Goal: Transaction & Acquisition: Purchase product/service

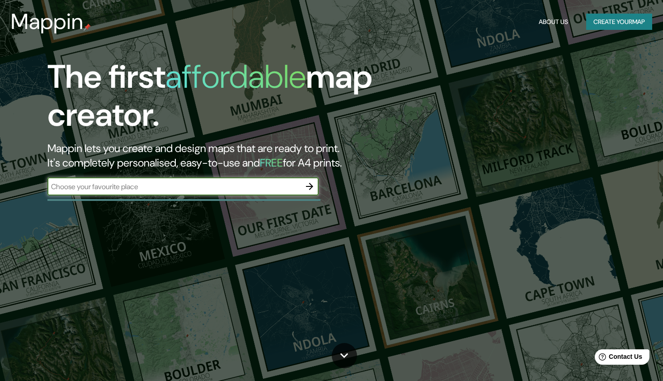
click at [221, 189] on input "text" at bounding box center [173, 186] width 253 height 10
type input "<?xml version="1.0" encoding="UTF-8"?> <svg id="Layer_1" data-name="Layer 1" xm…"
click at [97, 189] on input "text" at bounding box center [173, 186] width 253 height 10
paste input "M30 8LD"
type input "M30 8LD"
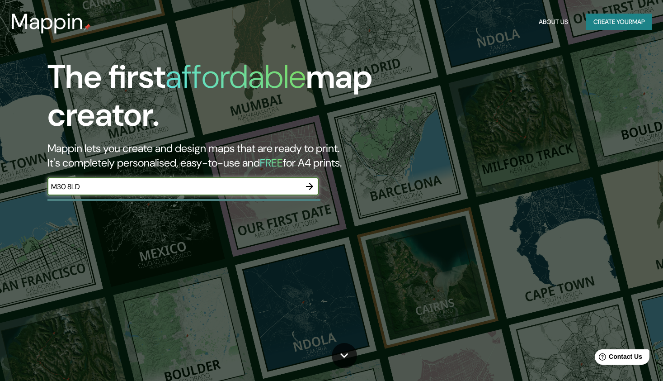
click at [311, 184] on icon "button" at bounding box center [309, 186] width 7 height 7
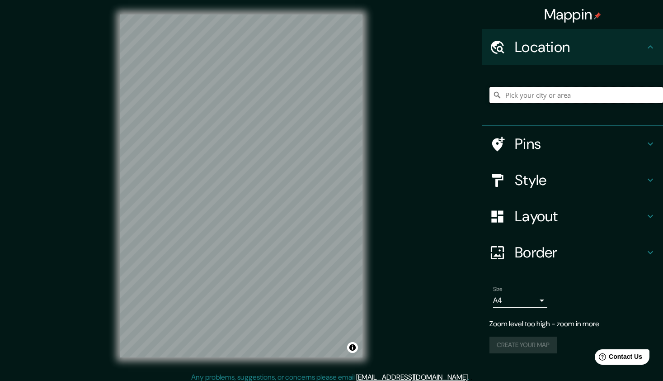
click at [546, 94] on input "Pick your city or area" at bounding box center [577, 95] width 174 height 16
paste input "M30 8LD"
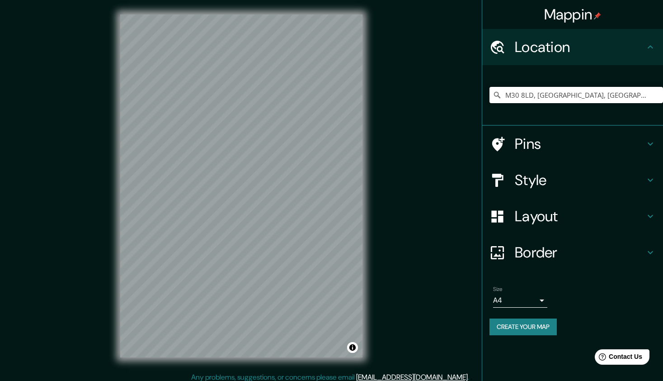
type input "M30 8LD, [GEOGRAPHIC_DATA], [GEOGRAPHIC_DATA], [GEOGRAPHIC_DATA], [GEOGRAPHIC_D…"
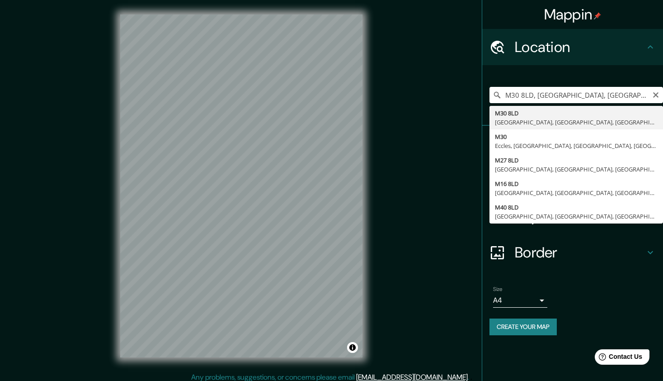
scroll to position [5, 0]
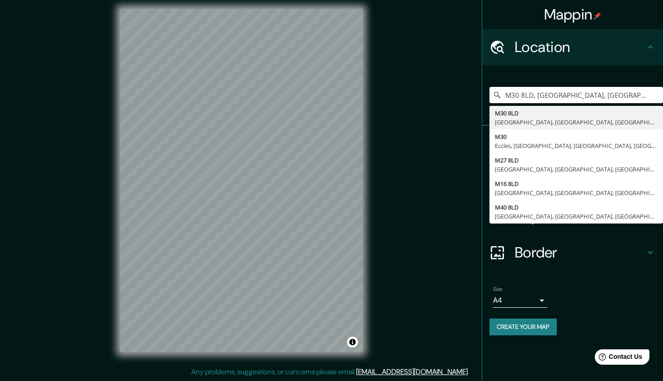
click at [633, 76] on div "M30 8LD, [GEOGRAPHIC_DATA], [GEOGRAPHIC_DATA], [GEOGRAPHIC_DATA], [GEOGRAPHIC_D…" at bounding box center [577, 94] width 174 height 45
click at [546, 298] on body "Mappin Location [GEOGRAPHIC_DATA], [GEOGRAPHIC_DATA], [GEOGRAPHIC_DATA], [GEOGR…" at bounding box center [331, 185] width 663 height 381
click at [518, 335] on li "A3" at bounding box center [520, 333] width 54 height 16
type input "a4"
click at [582, 287] on div "Size A3 a4" at bounding box center [573, 296] width 166 height 29
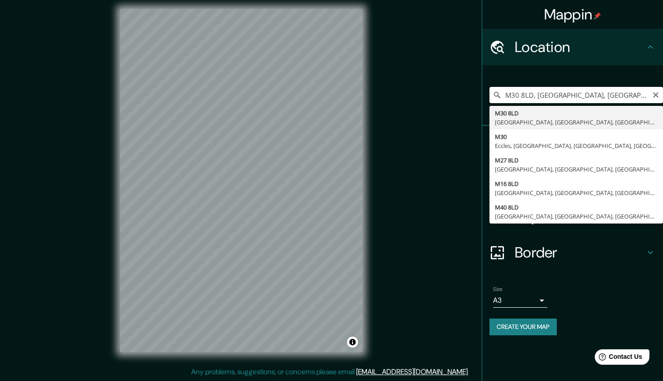
click at [661, 95] on input "M30 8LD, [GEOGRAPHIC_DATA], [GEOGRAPHIC_DATA], [GEOGRAPHIC_DATA], [GEOGRAPHIC_D…" at bounding box center [577, 95] width 174 height 16
click at [657, 95] on icon "Clear" at bounding box center [655, 94] width 7 height 7
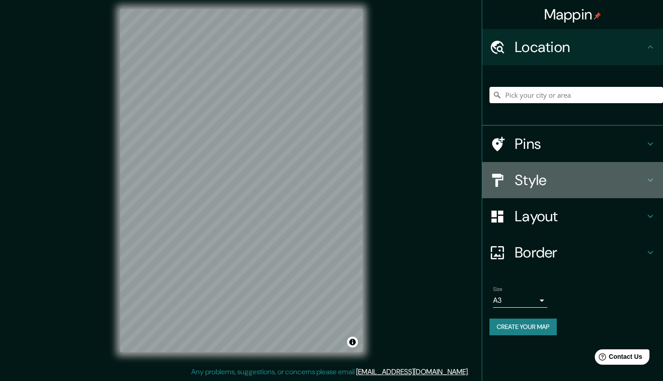
click at [649, 178] on icon at bounding box center [650, 180] width 11 height 11
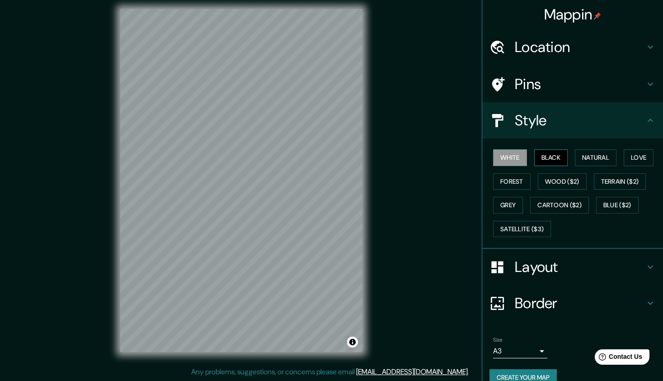
click at [563, 156] on button "Black" at bounding box center [551, 157] width 34 height 17
click at [600, 156] on button "Natural" at bounding box center [596, 157] width 42 height 17
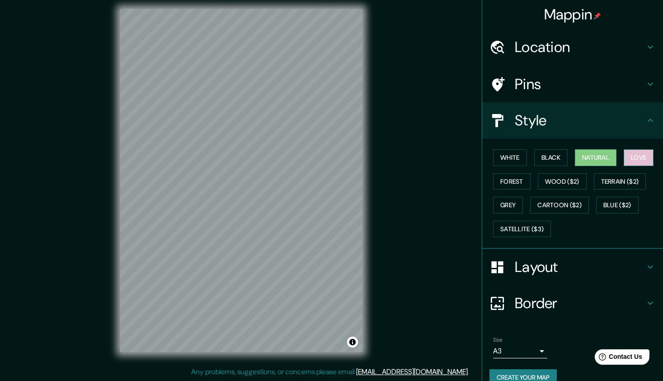
click at [643, 155] on button "Love" at bounding box center [639, 157] width 30 height 17
click at [522, 180] on button "Forest" at bounding box center [512, 181] width 38 height 17
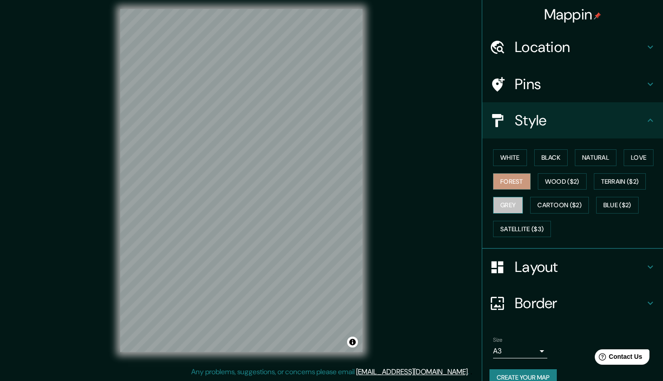
click at [516, 199] on button "Grey" at bounding box center [508, 205] width 30 height 17
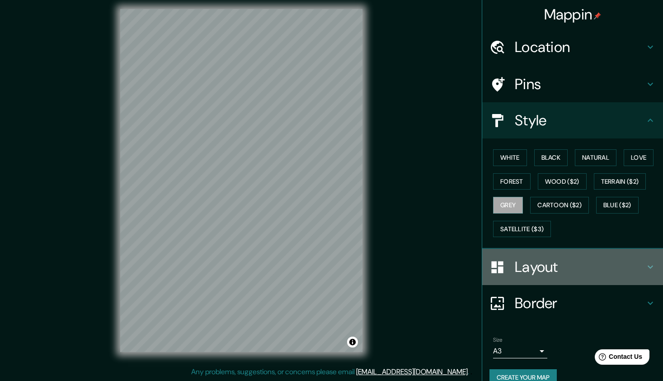
click at [650, 264] on icon at bounding box center [650, 266] width 11 height 11
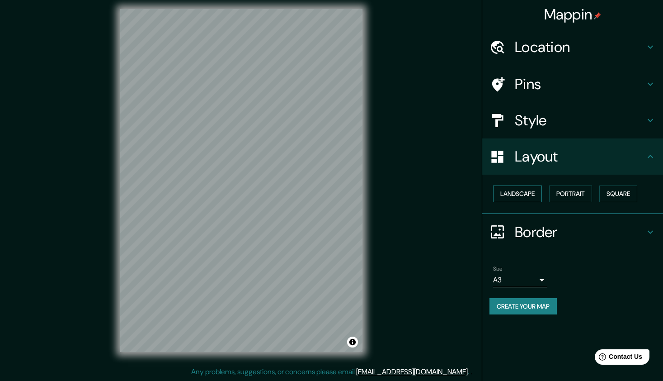
click at [517, 193] on button "Landscape" at bounding box center [517, 193] width 49 height 17
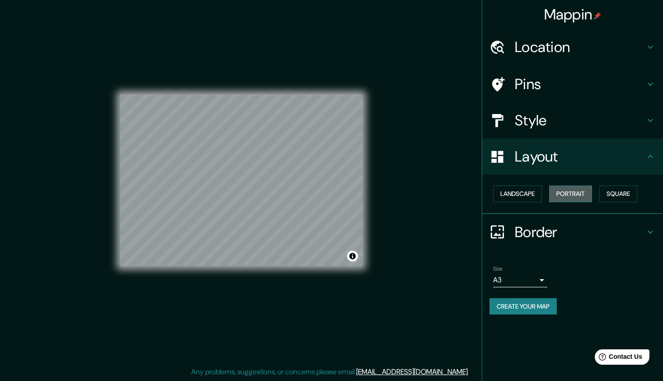
click at [568, 191] on button "Portrait" at bounding box center [570, 193] width 43 height 17
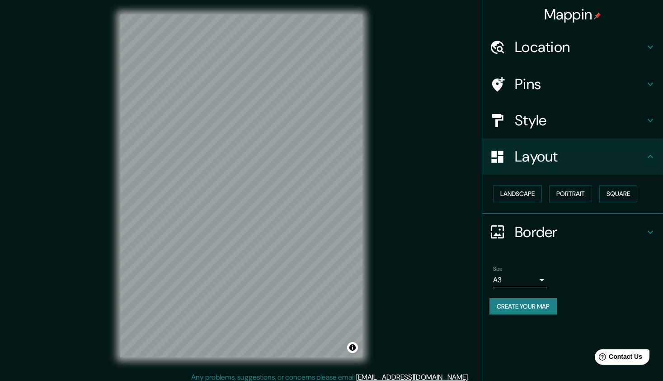
scroll to position [0, 0]
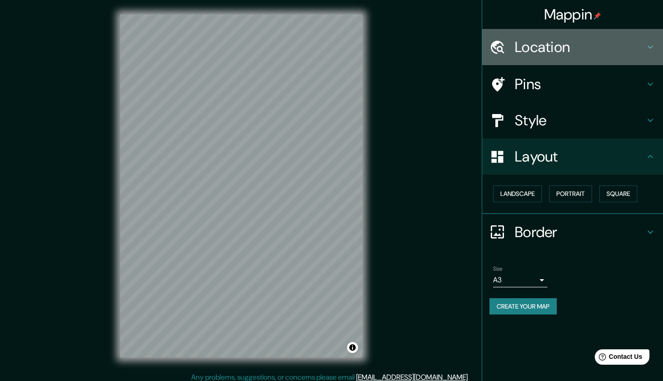
click at [648, 48] on icon at bounding box center [650, 47] width 11 height 11
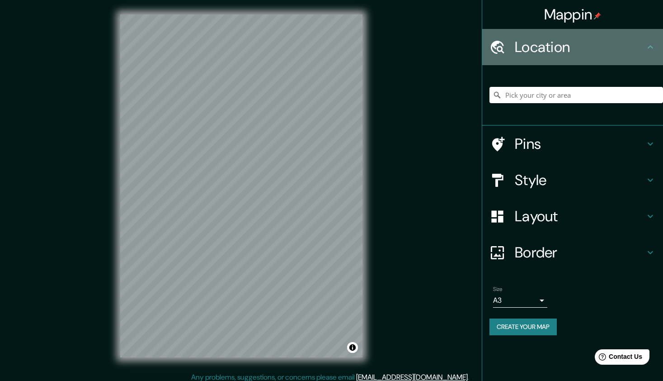
click at [649, 47] on icon at bounding box center [650, 46] width 5 height 3
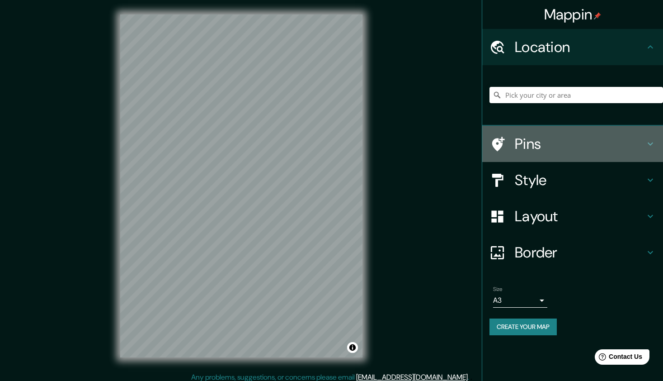
click at [652, 142] on icon at bounding box center [650, 143] width 11 height 11
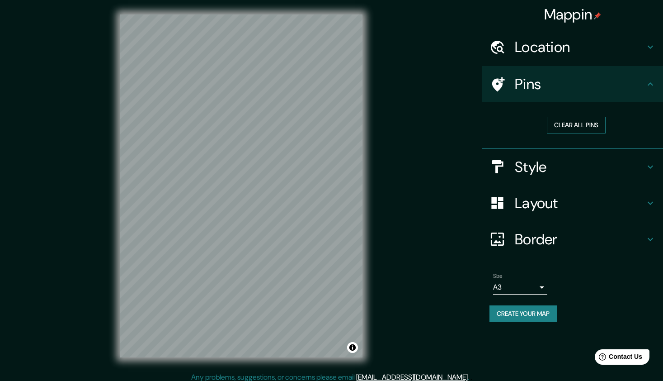
click at [564, 129] on button "Clear all pins" at bounding box center [576, 125] width 59 height 17
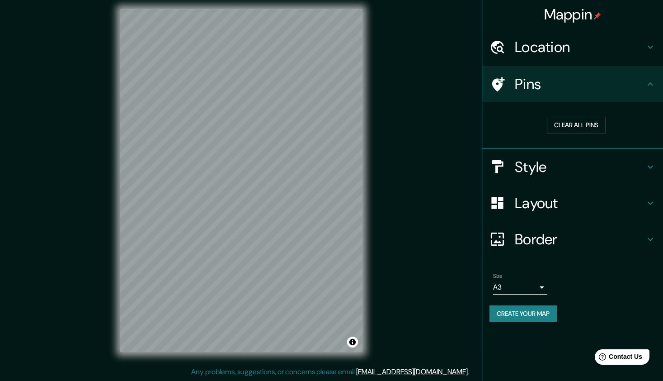
click at [389, 223] on div "Mappin Location [GEOGRAPHIC_DATA], [GEOGRAPHIC_DATA], [GEOGRAPHIC_DATA], [GEOGR…" at bounding box center [331, 188] width 663 height 386
